Goal: Check status: Check status

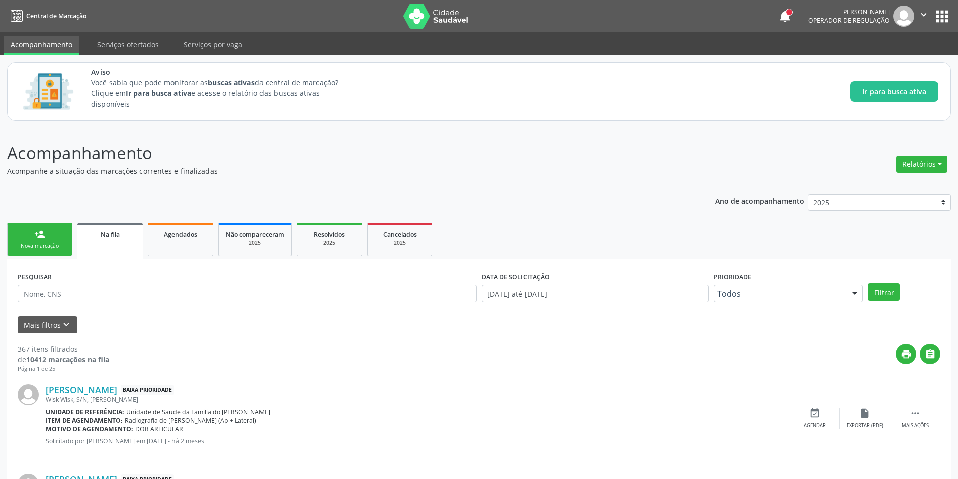
scroll to position [201, 0]
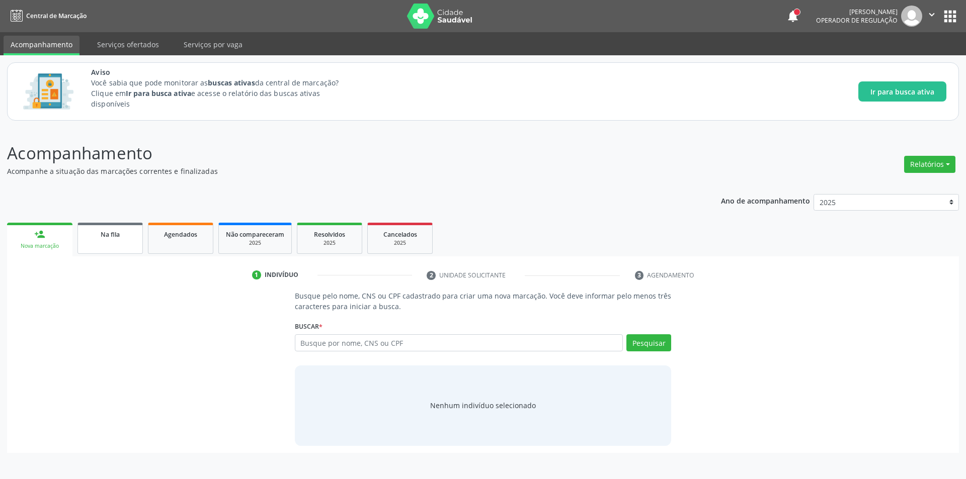
click at [115, 243] on link "Na fila" at bounding box center [109, 238] width 65 height 31
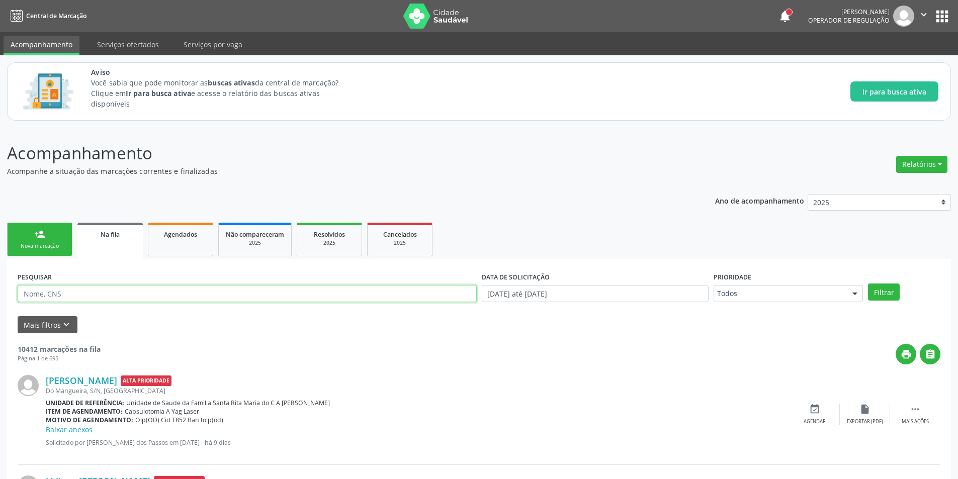
drag, startPoint x: 125, startPoint y: 291, endPoint x: 117, endPoint y: 291, distance: 8.0
click at [124, 291] on input "text" at bounding box center [247, 293] width 459 height 17
paste input "700804407202782"
type input "700804407202782"
click at [868, 284] on button "Filtrar" at bounding box center [884, 292] width 32 height 17
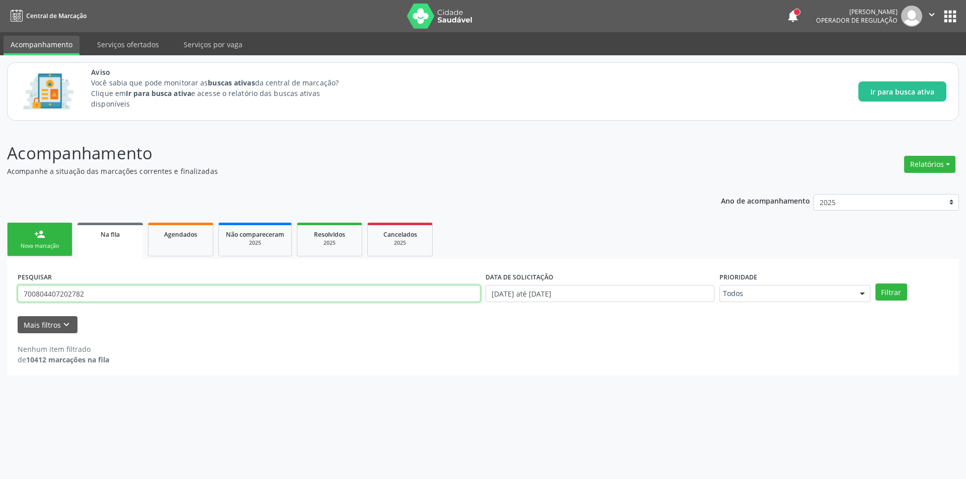
drag, startPoint x: 106, startPoint y: 295, endPoint x: 0, endPoint y: 291, distance: 105.7
click at [0, 291] on div "Acompanhamento Acompanhe a situação das marcações correntes e finalizadas Relat…" at bounding box center [483, 304] width 966 height 352
type input "706405161588780"
click at [875, 284] on button "Filtrar" at bounding box center [891, 292] width 32 height 17
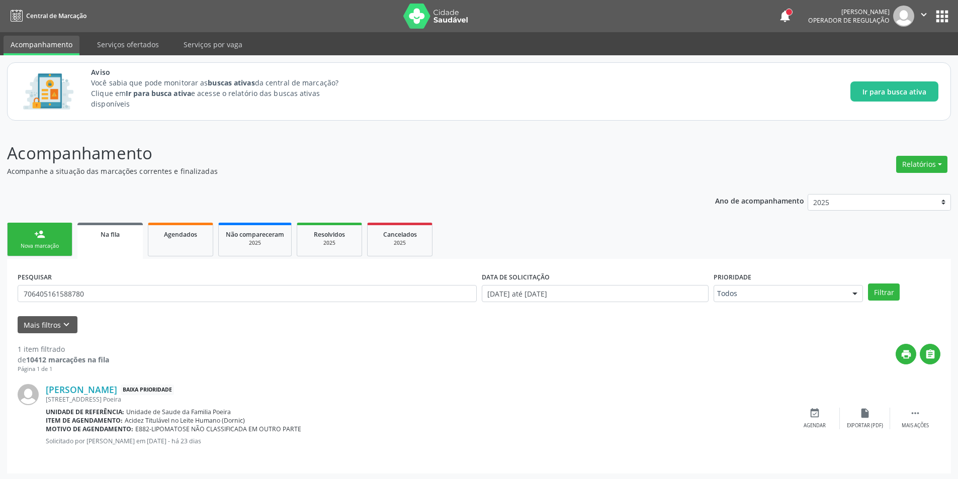
scroll to position [2, 0]
